Goal: Task Accomplishment & Management: Manage account settings

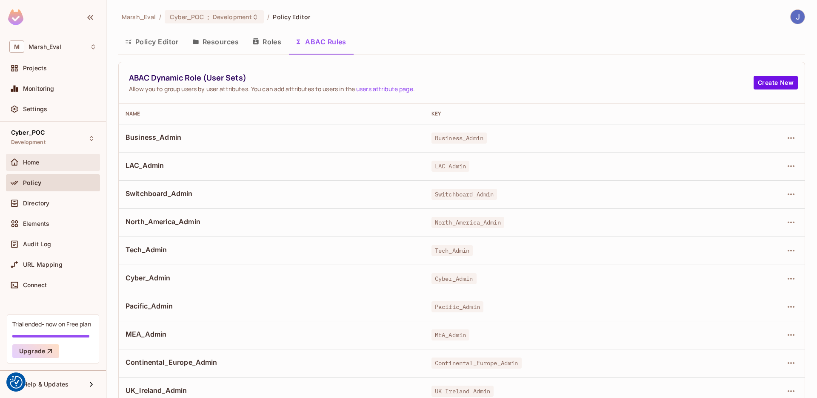
click at [49, 166] on div "Home" at bounding box center [52, 162] width 87 height 10
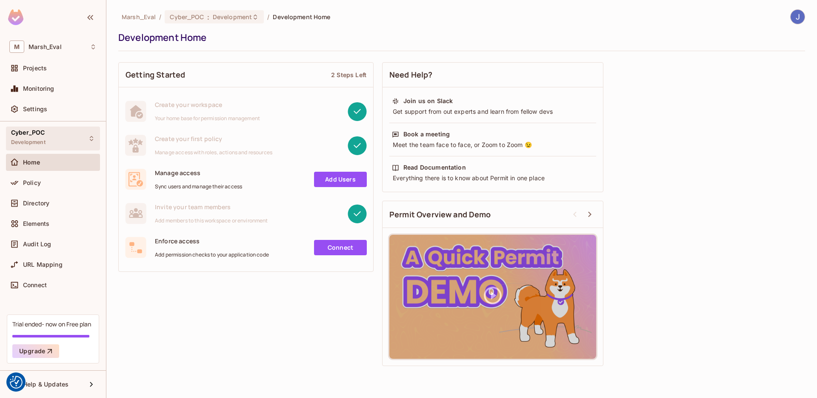
click at [46, 142] on div "Cyber_POC Development" at bounding box center [53, 137] width 94 height 23
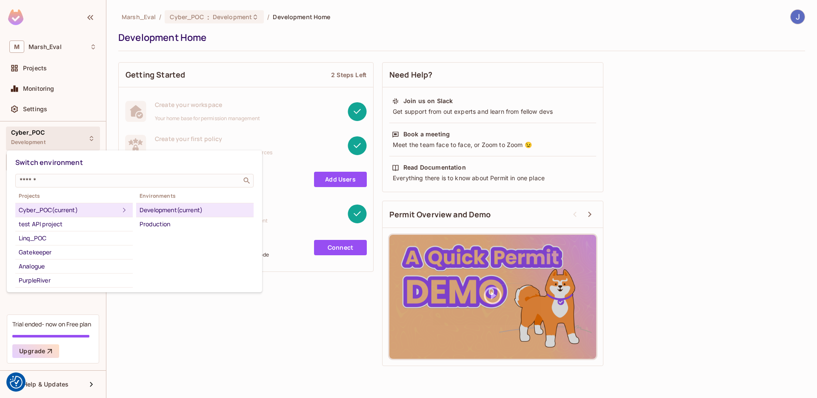
click at [31, 111] on div at bounding box center [408, 199] width 817 height 398
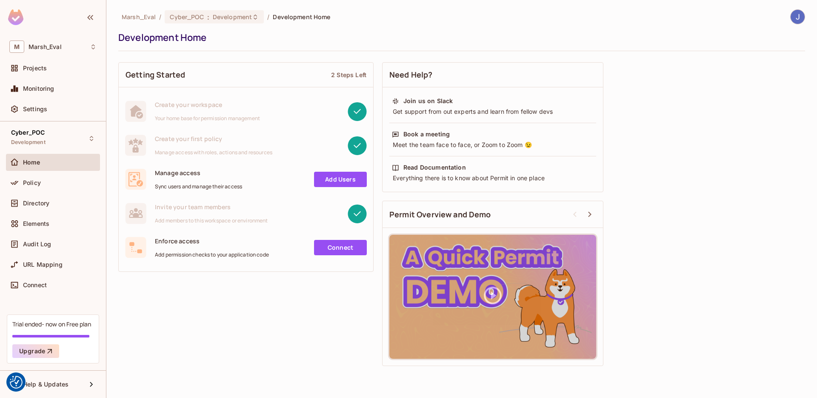
click at [31, 111] on span "Settings" at bounding box center [35, 109] width 24 height 7
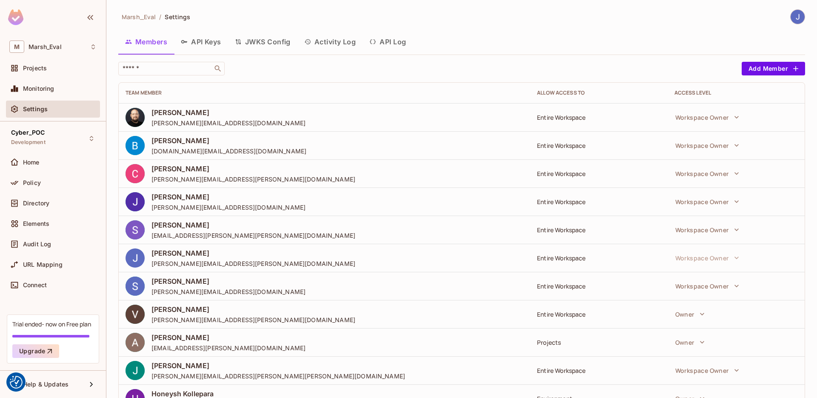
click at [198, 46] on button "API Keys" at bounding box center [201, 41] width 54 height 21
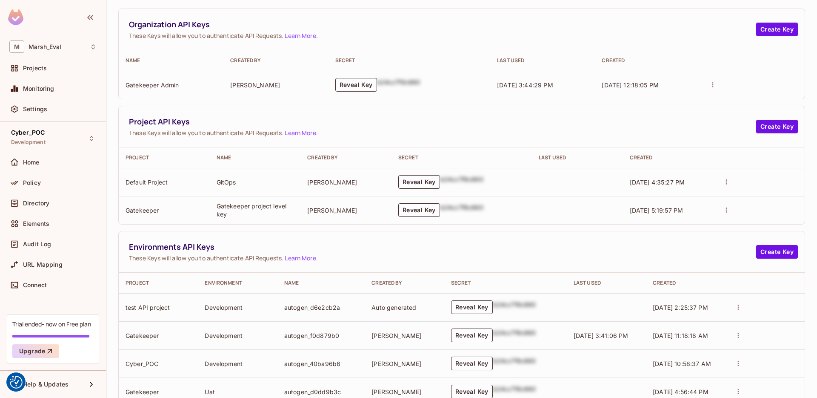
scroll to position [76, 0]
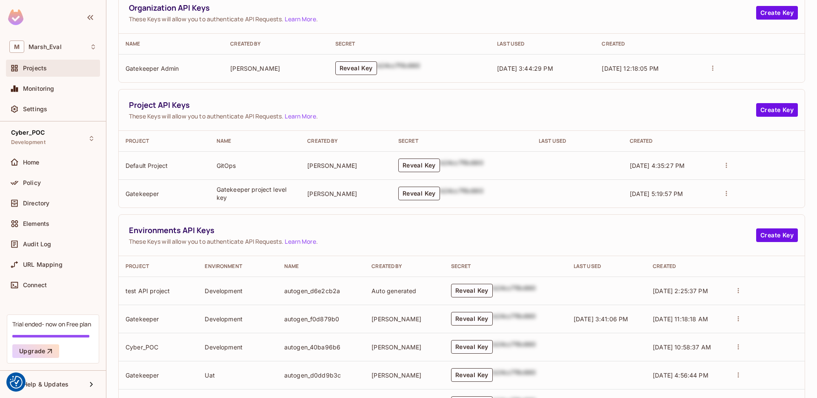
click at [52, 71] on div "Projects" at bounding box center [60, 68] width 74 height 7
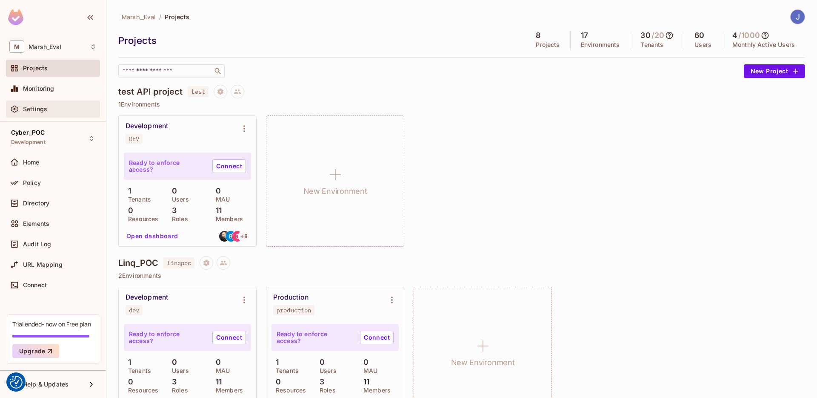
click at [37, 115] on div "Settings" at bounding box center [53, 108] width 94 height 17
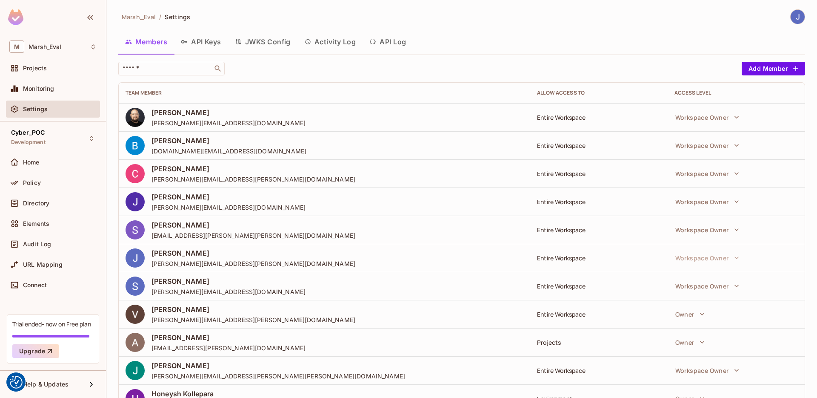
click at [219, 42] on button "API Keys" at bounding box center [201, 41] width 54 height 21
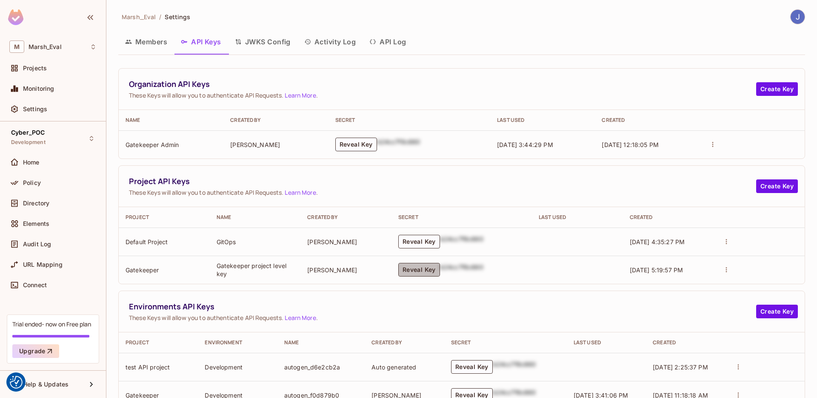
click at [400, 269] on button "Reveal Key" at bounding box center [419, 270] width 42 height 14
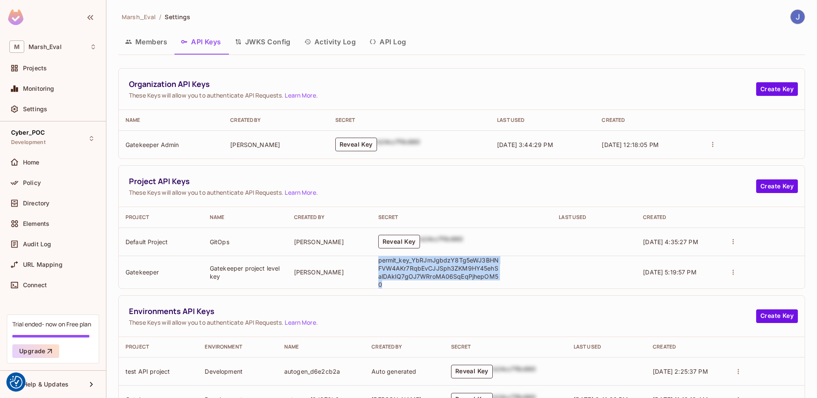
drag, startPoint x: 493, startPoint y: 279, endPoint x: 373, endPoint y: 261, distance: 121.4
click at [373, 261] on td "permit_key_YbRJmJgbdzY8Tg5eWJ3BHNFVW4AKr7RqbEvCJJSph3ZKM9HY45ehSalDAkIQ7gOJ7WRr…" at bounding box center [462, 271] width 181 height 33
copy p "permit_key_YbRJmJgbdzY8Tg5eWJ3BHNFVW4AKr7RqbEvCJJSph3ZKM9HY45ehSalDAkIQ7gOJ7WRr…"
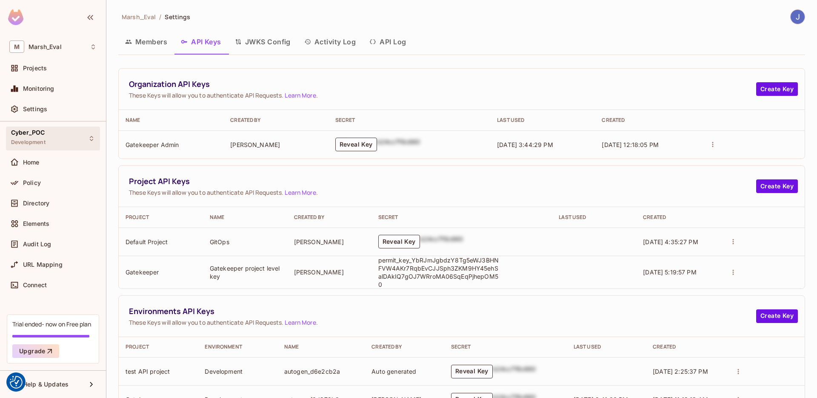
click at [50, 136] on div "Cyber_POC Development" at bounding box center [53, 137] width 94 height 23
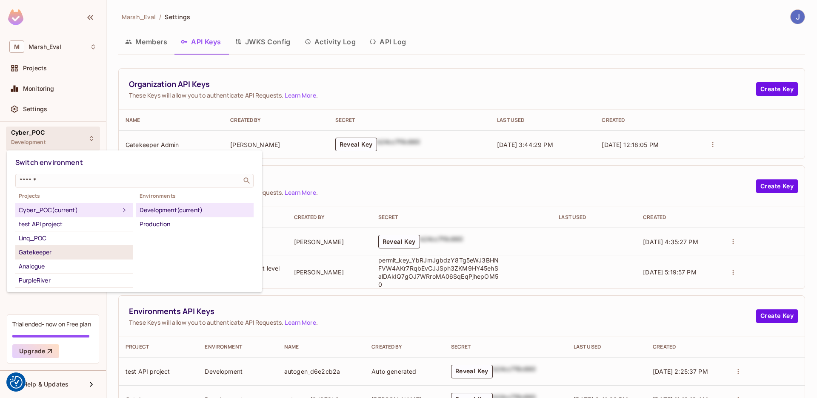
click at [52, 249] on div "Gatekeeper" at bounding box center [74, 252] width 111 height 10
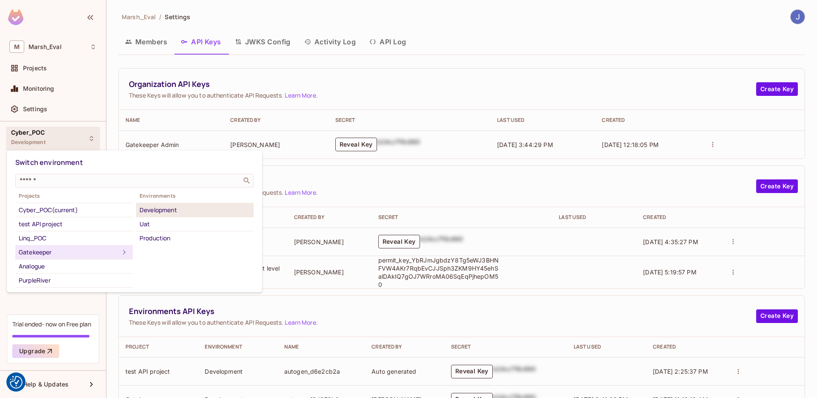
click at [169, 212] on div "Development" at bounding box center [195, 210] width 111 height 10
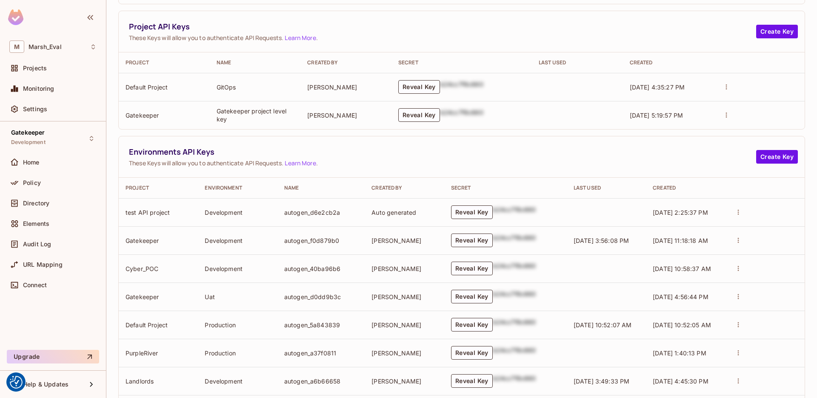
scroll to position [155, 0]
click at [75, 159] on div "Home" at bounding box center [60, 162] width 74 height 7
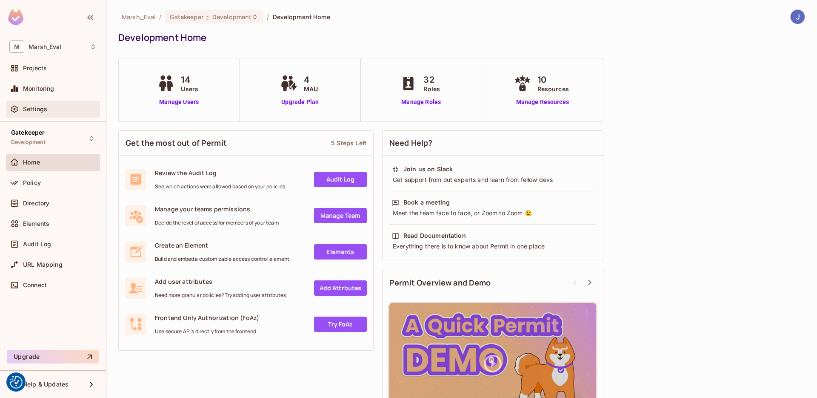
click at [66, 110] on div "Settings" at bounding box center [60, 109] width 74 height 7
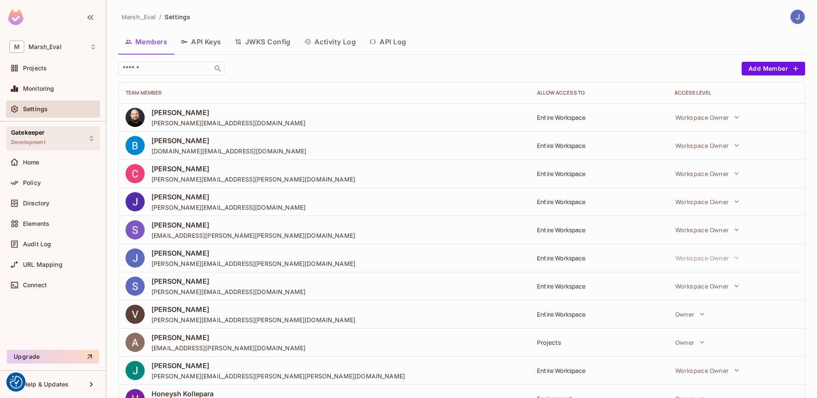
click at [55, 136] on div "Gatekeeper Development" at bounding box center [53, 137] width 94 height 23
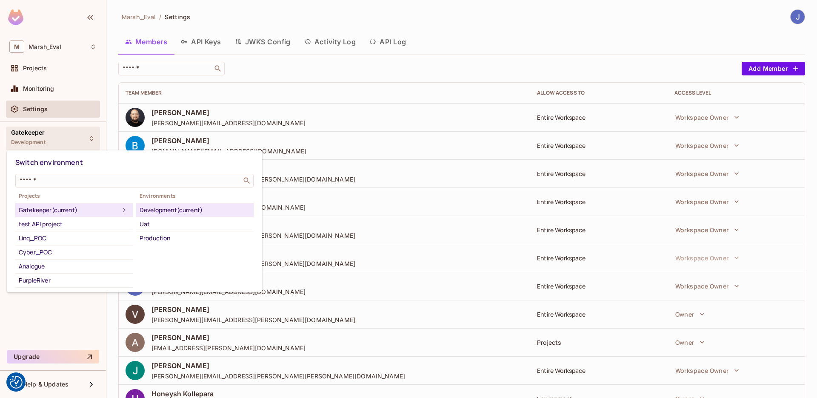
click at [160, 207] on div "Development (current)" at bounding box center [195, 210] width 111 height 10
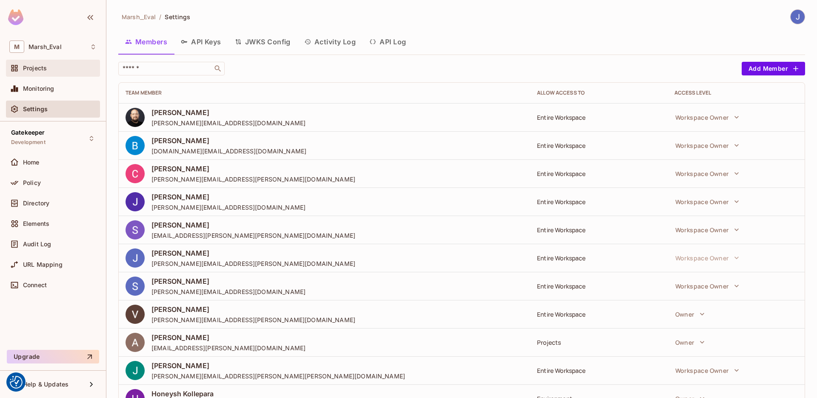
click at [34, 69] on span "Projects" at bounding box center [35, 68] width 24 height 7
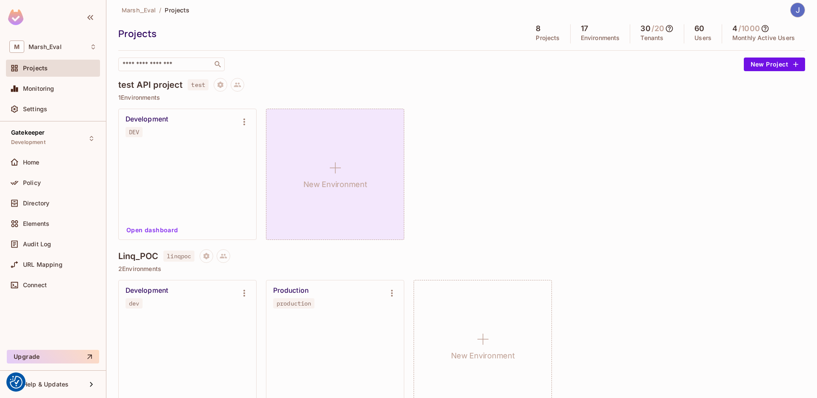
scroll to position [9, 0]
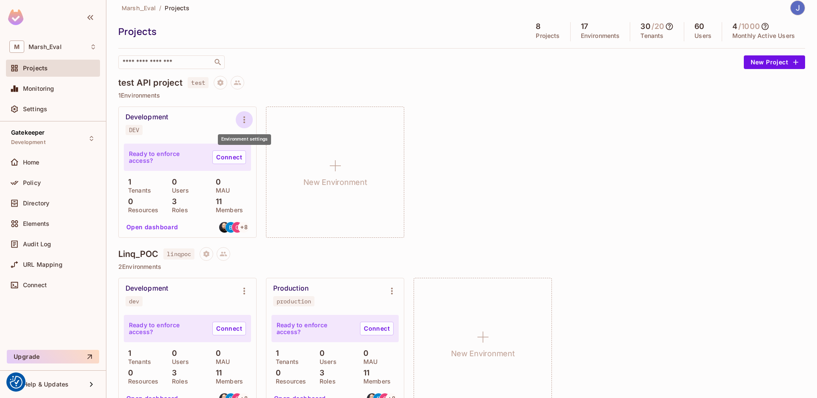
click at [245, 113] on button "Environment settings" at bounding box center [244, 119] width 17 height 17
click at [218, 117] on div at bounding box center [408, 199] width 817 height 398
click at [169, 118] on div "Development DEV" at bounding box center [181, 124] width 110 height 22
click at [221, 82] on icon "Project settings" at bounding box center [221, 82] width 6 height 6
click at [199, 114] on div at bounding box center [408, 199] width 817 height 398
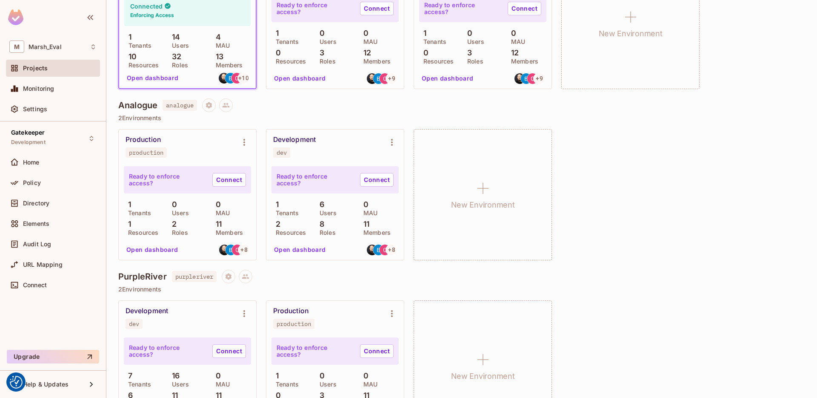
scroll to position [669, 0]
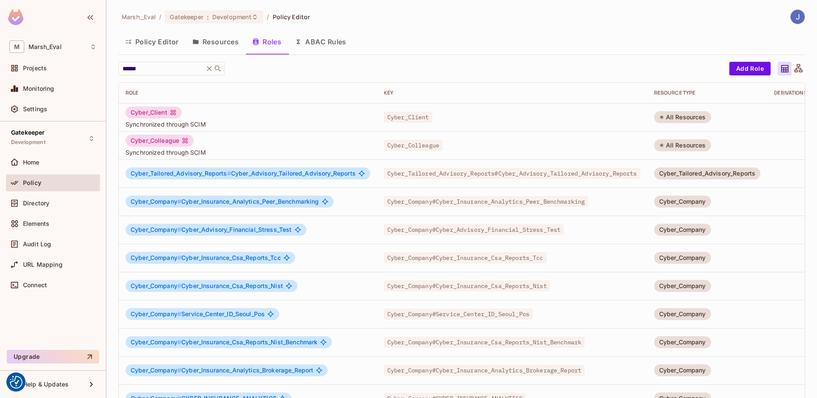
click at [43, 128] on div "Gatekeeper Development" at bounding box center [53, 137] width 94 height 23
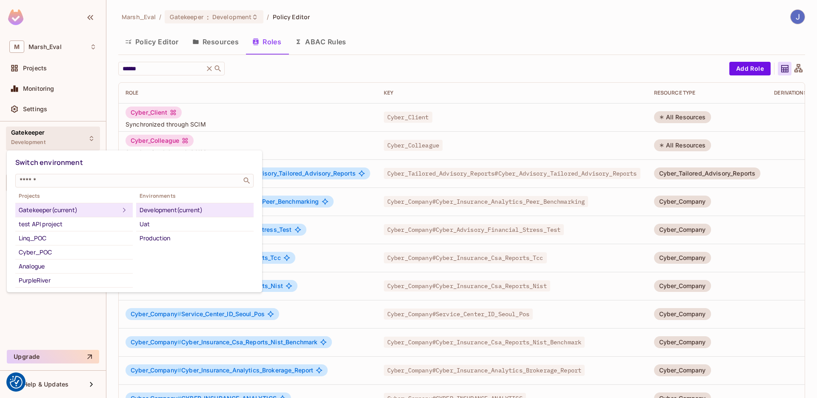
click at [150, 211] on div "Development (current)" at bounding box center [195, 210] width 111 height 10
